Goal: Find specific page/section: Find specific page/section

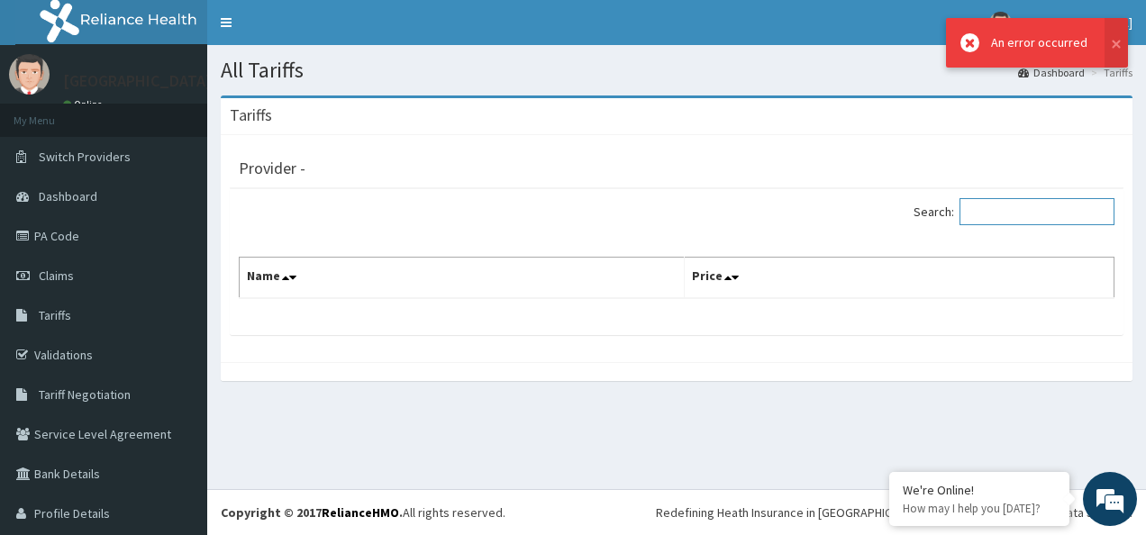
click at [1038, 213] on input "Search:" at bounding box center [1037, 211] width 155 height 27
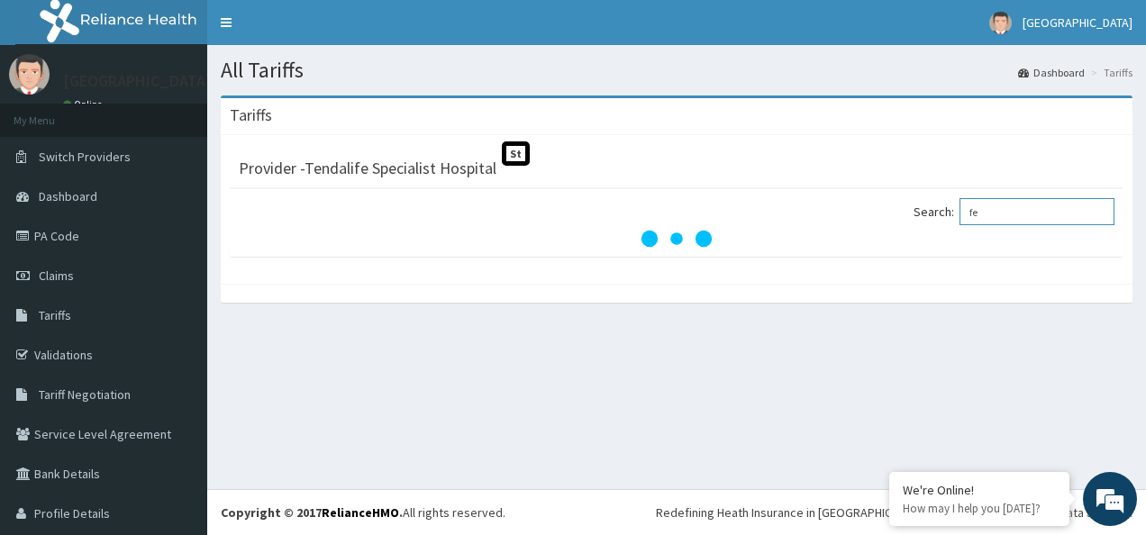
type input "f"
click at [878, 254] on div "Search:" at bounding box center [677, 223] width 894 height 68
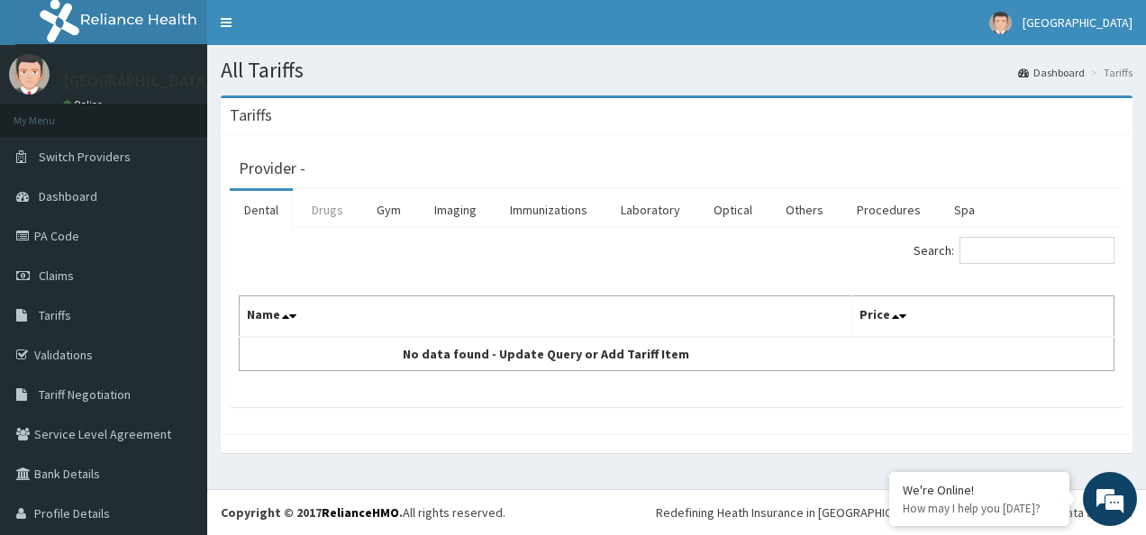
click at [326, 206] on link "Drugs" at bounding box center [327, 210] width 60 height 38
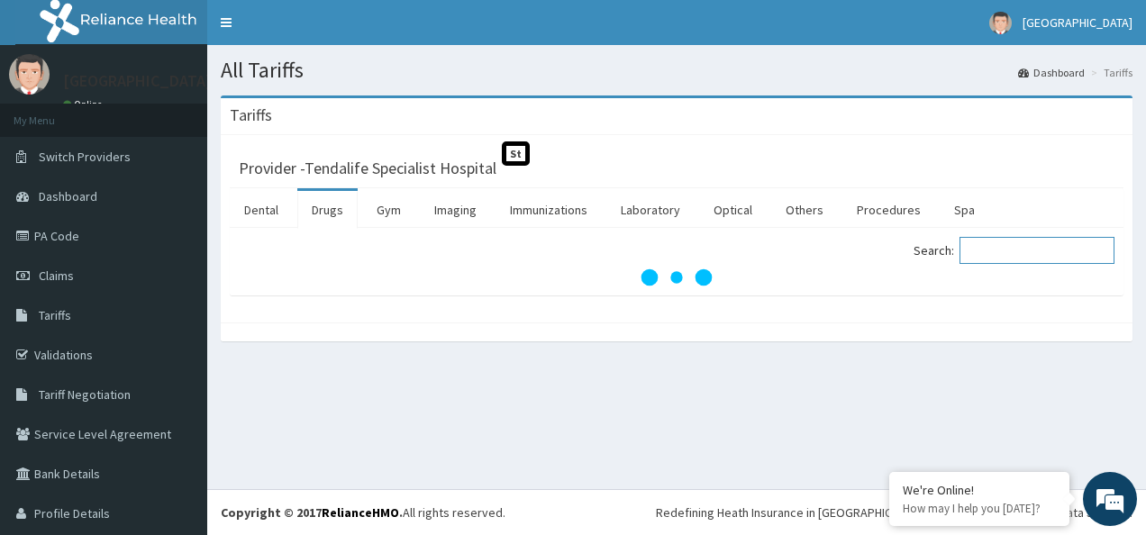
click at [978, 251] on input "Search:" at bounding box center [1037, 250] width 155 height 27
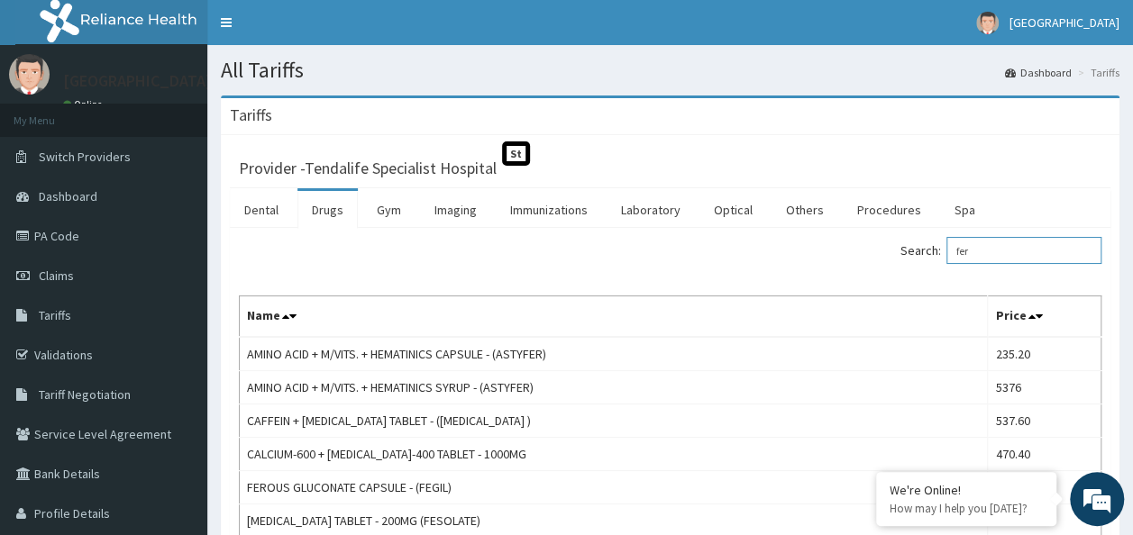
click at [1034, 255] on input "fer" at bounding box center [1023, 250] width 155 height 27
type input "f"
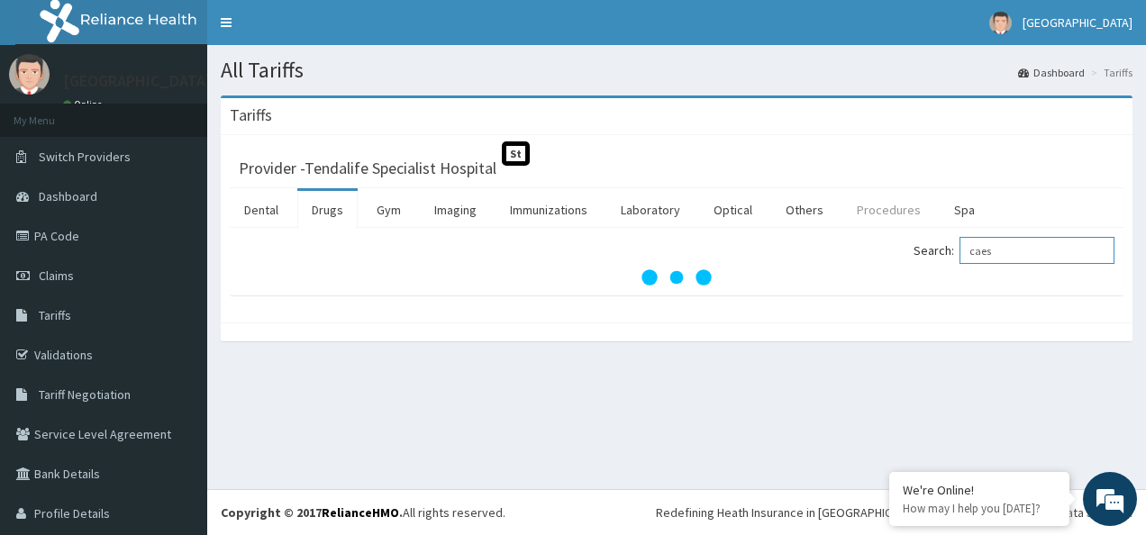
type input "caes"
click at [881, 213] on link "Procedures" at bounding box center [888, 210] width 93 height 38
click at [1033, 254] on input "Search:" at bounding box center [1037, 250] width 155 height 27
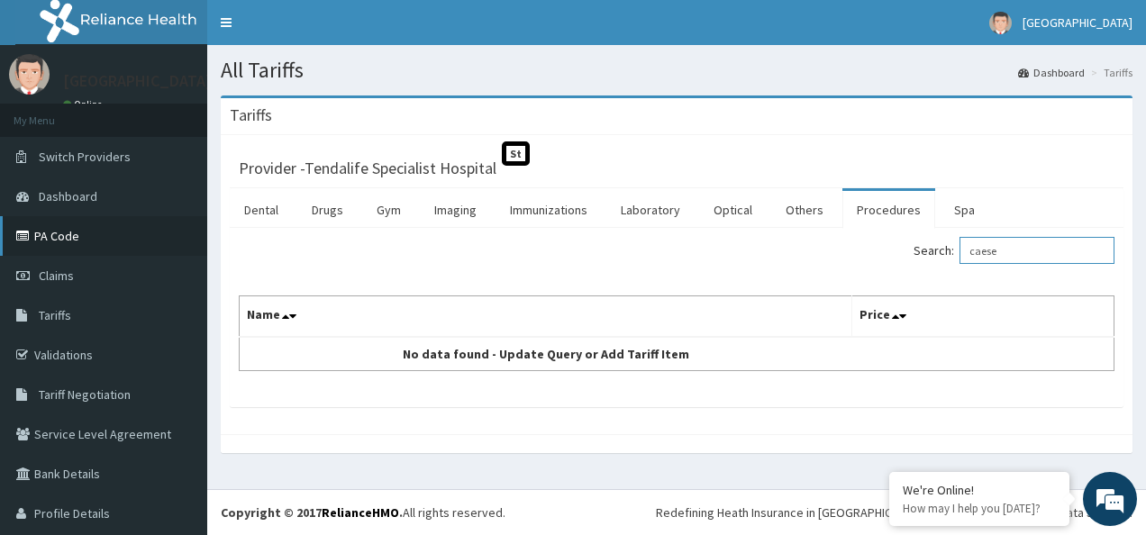
type input "caese"
click at [66, 233] on link "PA Code" at bounding box center [103, 236] width 207 height 40
